Goal: Information Seeking & Learning: Learn about a topic

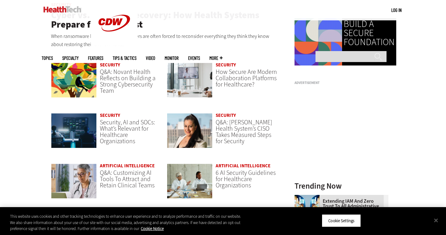
scroll to position [448, 0]
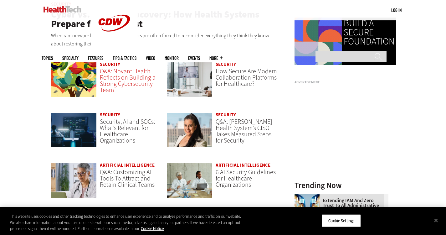
click at [109, 69] on span "Q&A: Novant Health Reflects on Building a Strong Cybersecurity Team" at bounding box center [128, 80] width 56 height 27
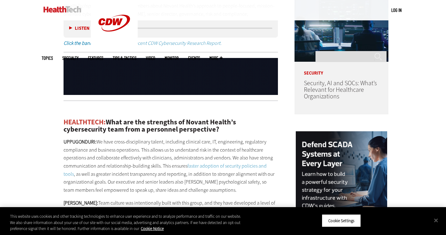
scroll to position [507, 0]
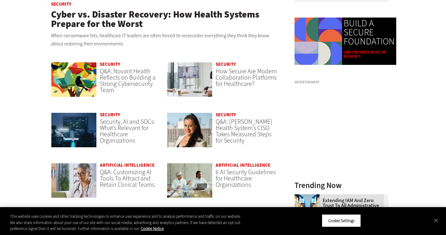
click at [231, 126] on span "Q&A: [PERSON_NAME] Health System’s CISO Takes Measured Steps for Security" at bounding box center [244, 130] width 57 height 27
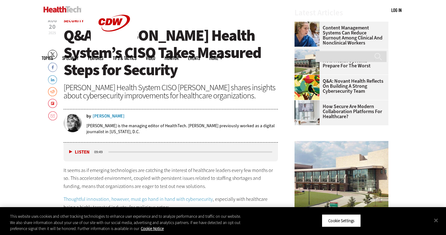
scroll to position [228, 0]
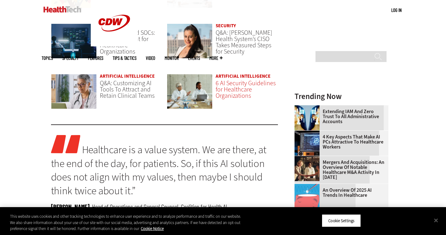
click at [224, 80] on link "6 AI Security Guidelines for Healthcare Organizations" at bounding box center [246, 89] width 60 height 21
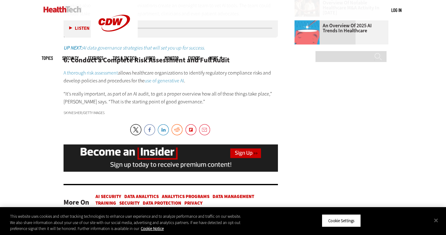
scroll to position [809, 0]
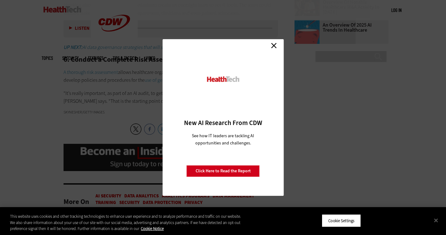
click at [277, 43] on link "Close" at bounding box center [273, 45] width 9 height 9
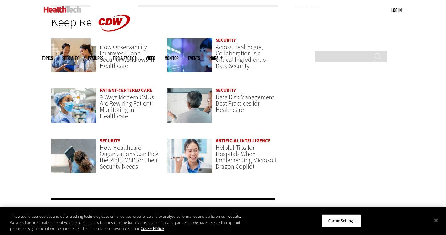
scroll to position [1324, 0]
